Goal: Navigation & Orientation: Find specific page/section

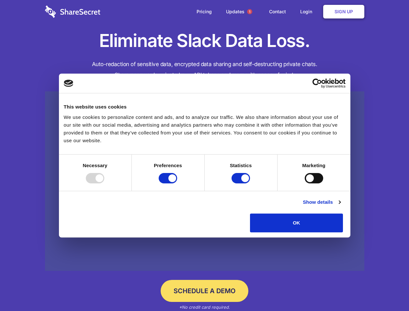
click at [104, 183] on div at bounding box center [95, 178] width 18 height 10
click at [177, 183] on input "Preferences" at bounding box center [168, 178] width 18 height 10
checkbox input "false"
click at [242, 183] on input "Statistics" at bounding box center [241, 178] width 18 height 10
checkbox input "false"
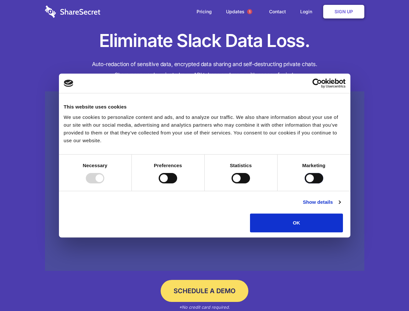
click at [305, 183] on input "Marketing" at bounding box center [314, 178] width 18 height 10
checkbox input "true"
click at [340, 206] on link "Show details" at bounding box center [322, 202] width 38 height 8
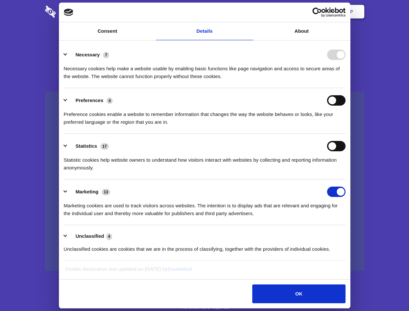
click at [346, 88] on li "Necessary 7 Necessary cookies help make a website usable by enabling basic func…" at bounding box center [205, 65] width 282 height 46
click at [249, 12] on span "1" at bounding box center [249, 11] width 5 height 5
